Goal: Find specific page/section: Find specific page/section

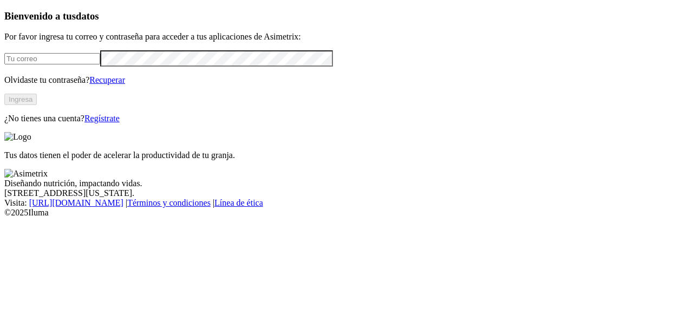
type input "[PERSON_NAME][EMAIL_ADDRESS][PERSON_NAME][DOMAIN_NAME]"
click at [37, 105] on button "Ingresa" at bounding box center [20, 99] width 32 height 11
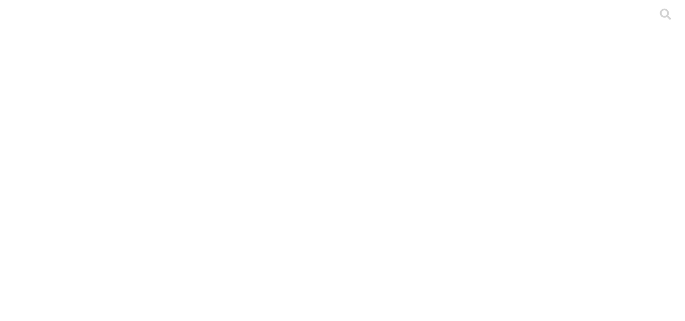
scroll to position [37, 0]
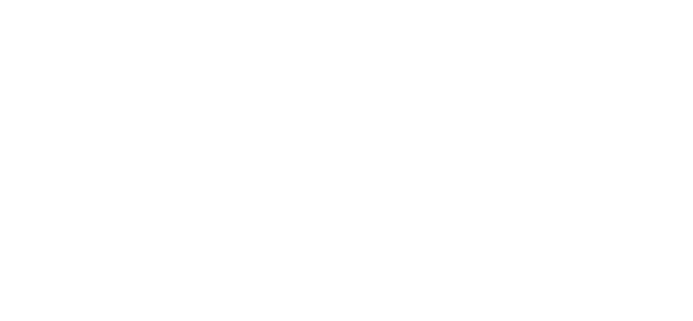
drag, startPoint x: 346, startPoint y: 137, endPoint x: 346, endPoint y: 117, distance: 19.5
